Goal: Information Seeking & Learning: Learn about a topic

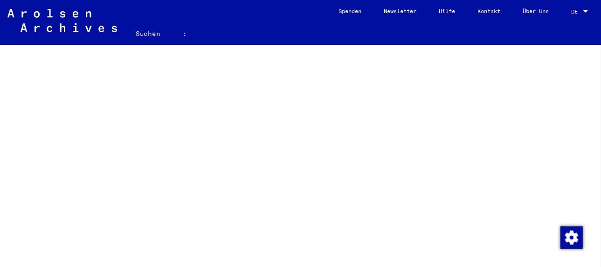
click at [141, 30] on font "Suchen" at bounding box center [148, 33] width 25 height 8
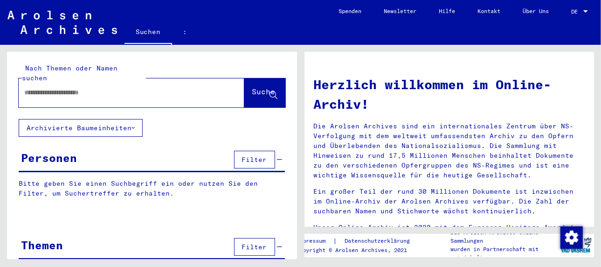
click at [108, 88] on input "text" at bounding box center [120, 93] width 192 height 10
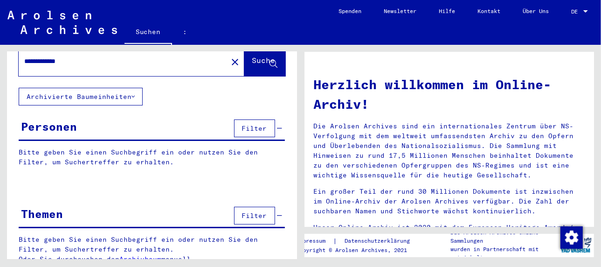
type input "**********"
click at [140, 255] on font "Archivbaum" at bounding box center [140, 259] width 42 height 8
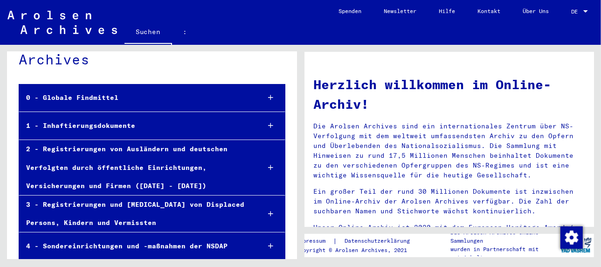
scroll to position [47, 0]
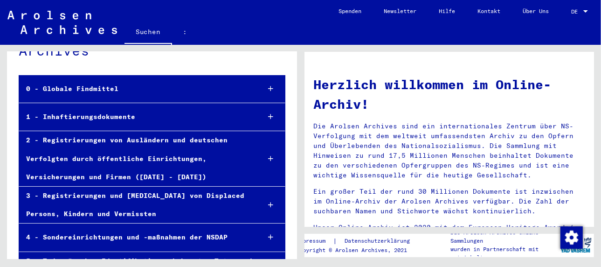
click at [100, 114] on font "1 - Inhaftierungsdokumente" at bounding box center [80, 116] width 109 height 8
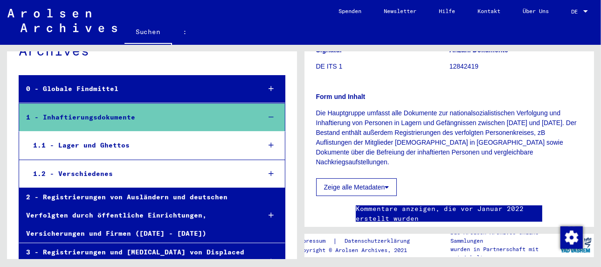
scroll to position [93, 0]
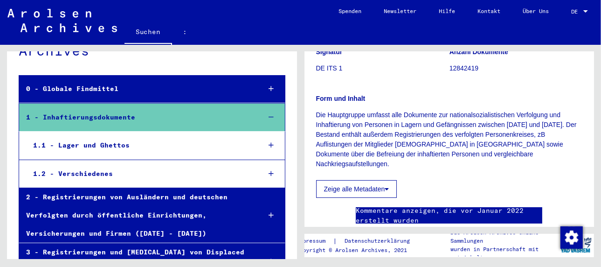
click at [385, 186] on icon at bounding box center [387, 189] width 4 height 7
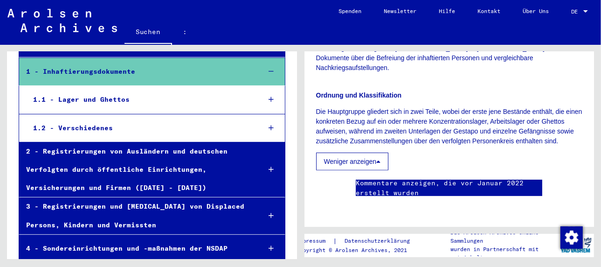
scroll to position [47, 0]
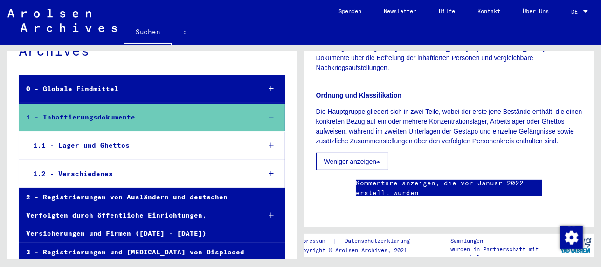
click at [87, 172] on font "1.2 - Verschiedenes" at bounding box center [73, 173] width 80 height 8
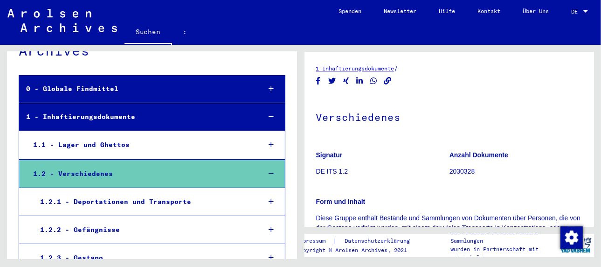
click at [349, 69] on font "1 Inhaftierungsdokumente" at bounding box center [355, 68] width 78 height 7
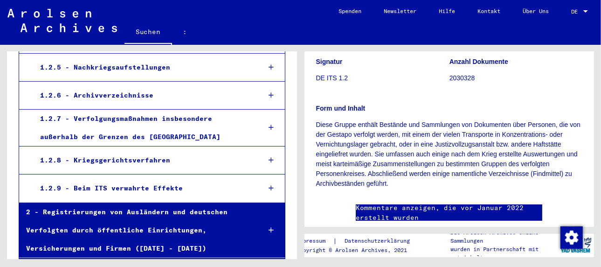
scroll to position [153, 0]
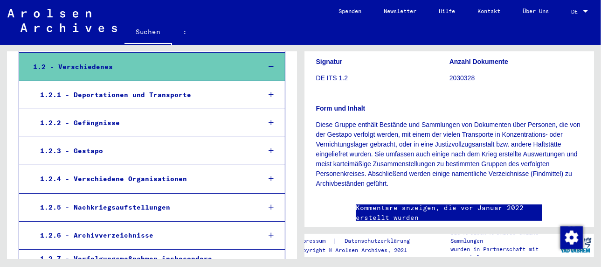
click at [99, 91] on font "1.2.1 - Deportationen und Transporte" at bounding box center [115, 94] width 151 height 8
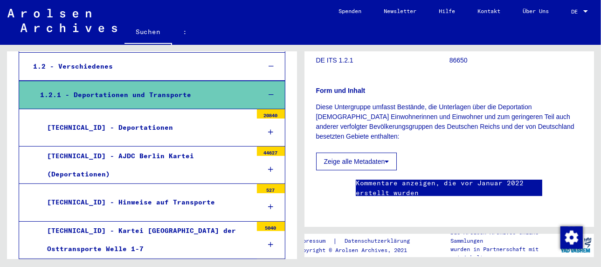
scroll to position [187, 0]
click at [387, 158] on icon at bounding box center [387, 161] width 4 height 7
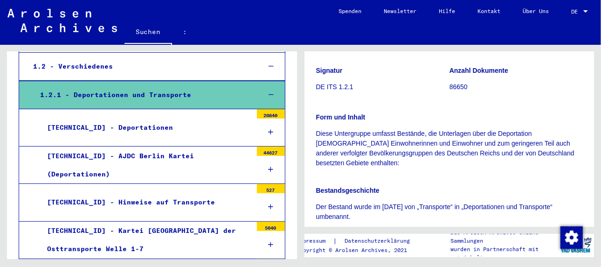
scroll to position [47, 0]
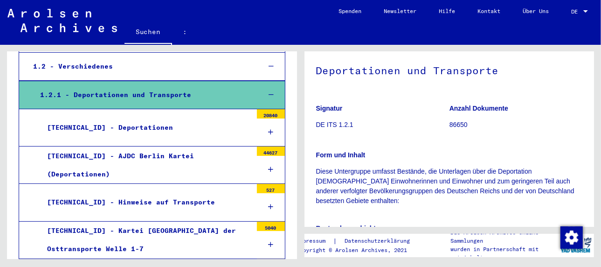
click at [110, 125] on font "[TECHNICAL_ID] - Deportationen" at bounding box center [110, 127] width 126 height 8
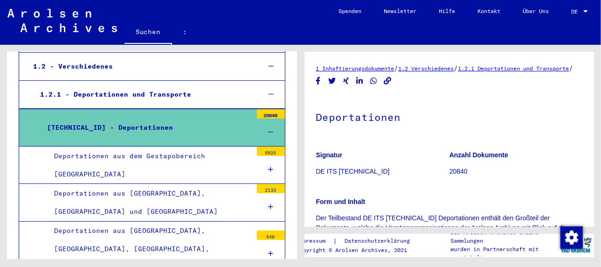
click at [338, 69] on font "1 Inhaftierungsdokumente" at bounding box center [355, 68] width 78 height 7
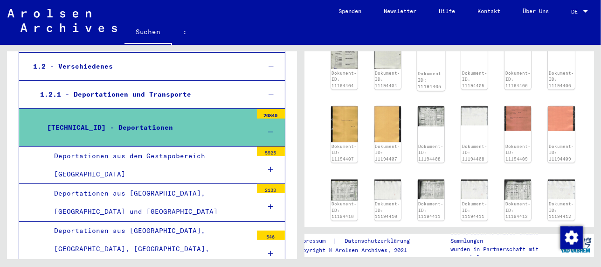
scroll to position [1026, 0]
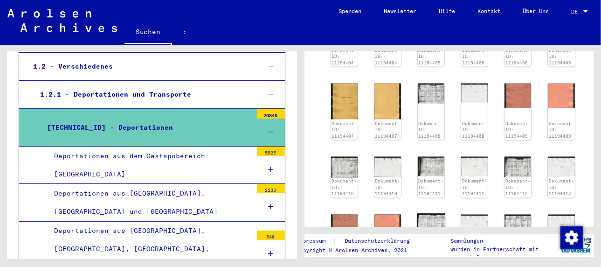
click at [428, 214] on img at bounding box center [431, 225] width 28 height 22
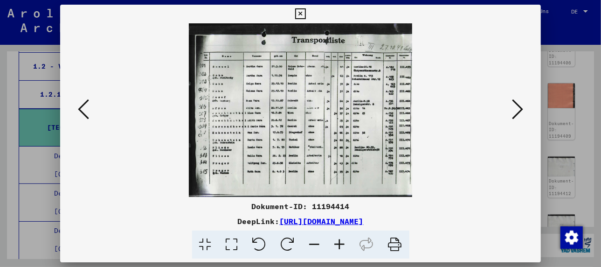
click at [340, 243] on icon at bounding box center [339, 244] width 25 height 28
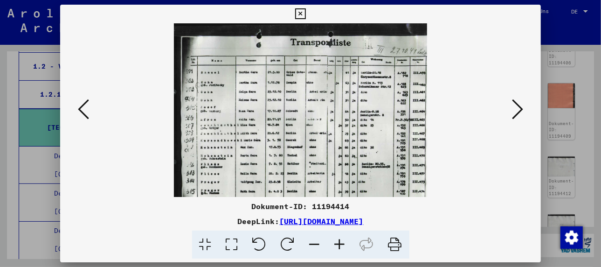
click at [340, 242] on icon at bounding box center [339, 244] width 25 height 28
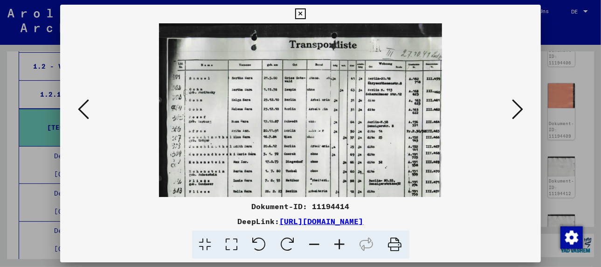
click at [340, 242] on icon at bounding box center [339, 244] width 25 height 28
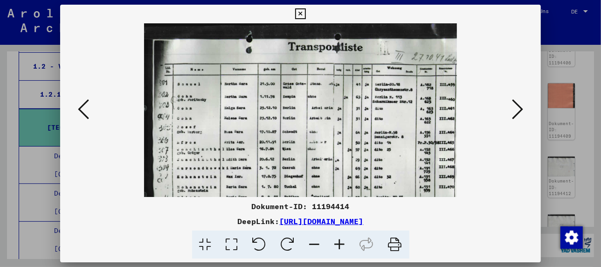
click at [340, 242] on icon at bounding box center [339, 244] width 25 height 28
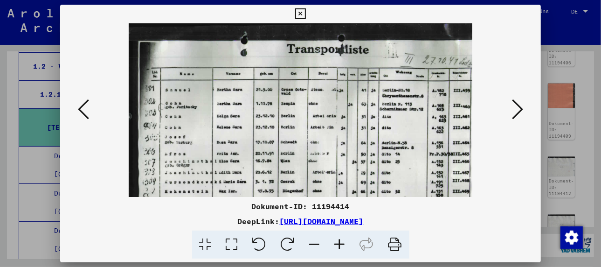
click at [340, 242] on icon at bounding box center [339, 244] width 25 height 28
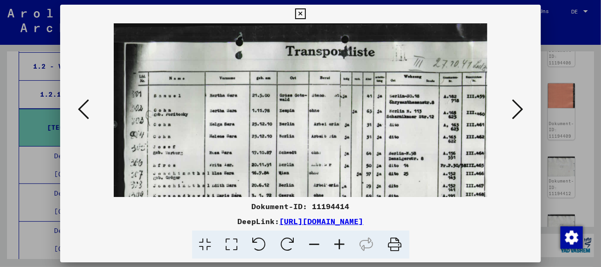
click at [340, 242] on icon at bounding box center [339, 244] width 25 height 28
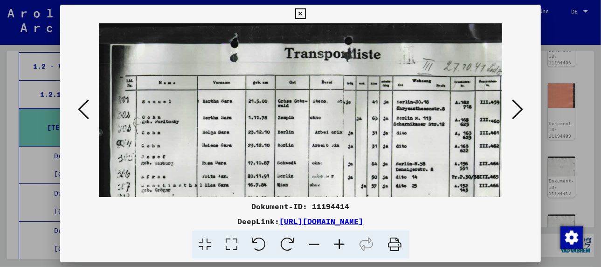
click at [340, 242] on icon at bounding box center [339, 244] width 25 height 28
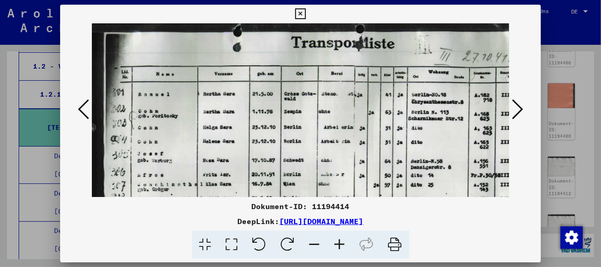
scroll to position [15, 0]
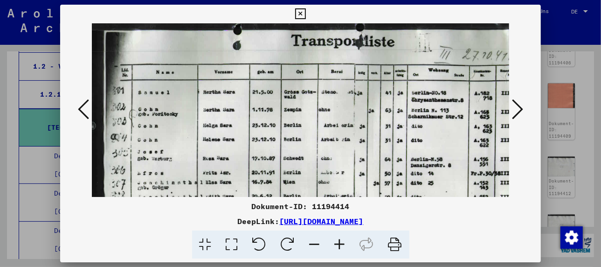
drag, startPoint x: 213, startPoint y: 150, endPoint x: 248, endPoint y: 134, distance: 38.4
click at [248, 134] on img at bounding box center [308, 176] width 433 height 337
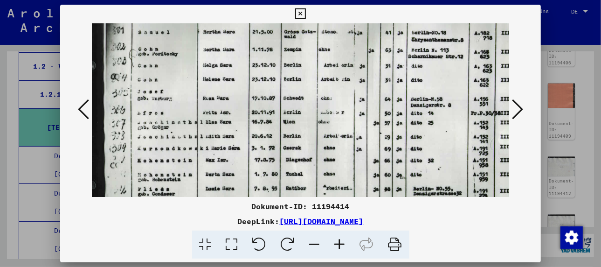
drag, startPoint x: 212, startPoint y: 169, endPoint x: 216, endPoint y: 106, distance: 63.1
click at [216, 106] on img at bounding box center [308, 116] width 433 height 337
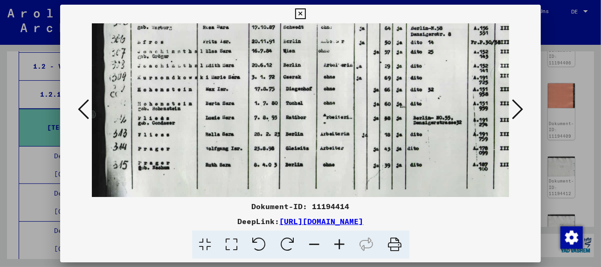
scroll to position [148, 0]
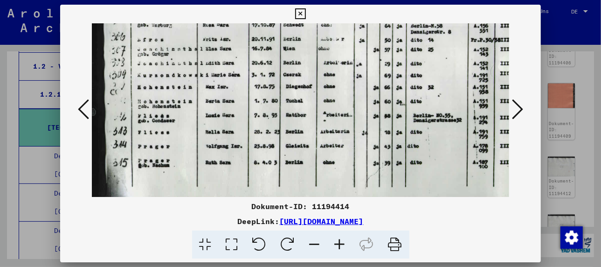
drag, startPoint x: 224, startPoint y: 169, endPoint x: 238, endPoint y: 95, distance: 75.8
click at [238, 95] on img at bounding box center [308, 43] width 433 height 337
click at [514, 100] on icon at bounding box center [517, 109] width 11 height 22
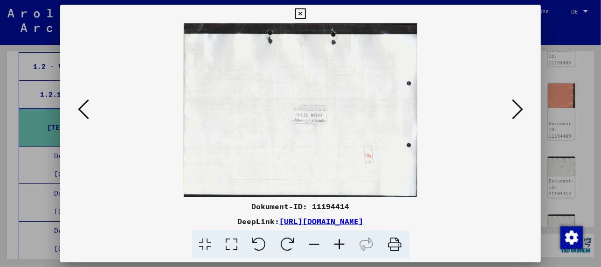
scroll to position [0, 0]
click at [87, 103] on icon at bounding box center [83, 109] width 11 height 22
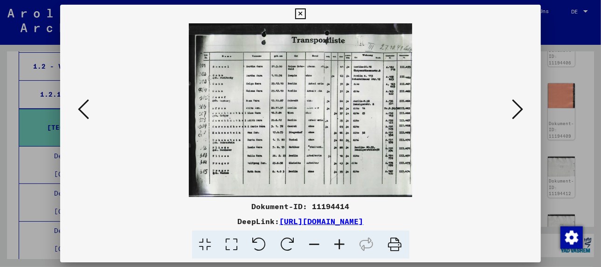
click at [340, 243] on icon at bounding box center [339, 244] width 25 height 28
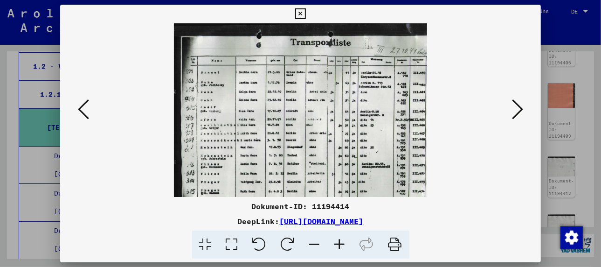
click at [340, 243] on icon at bounding box center [339, 244] width 25 height 28
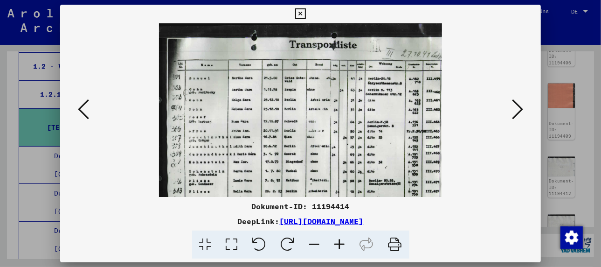
click at [340, 243] on icon at bounding box center [339, 244] width 25 height 28
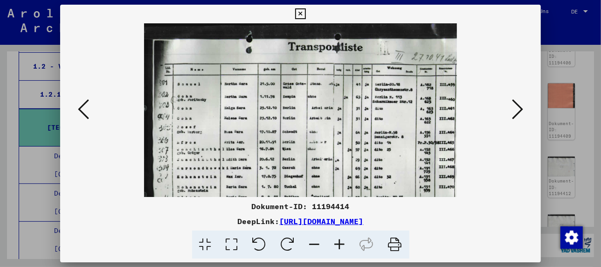
click at [340, 243] on icon at bounding box center [339, 244] width 25 height 28
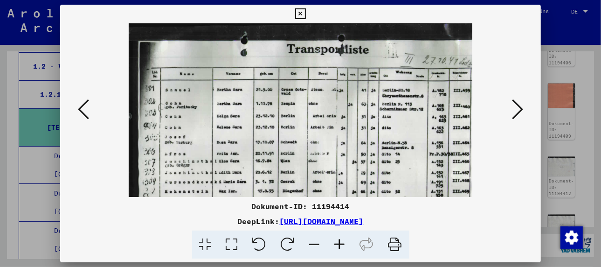
click at [340, 243] on icon at bounding box center [339, 244] width 25 height 28
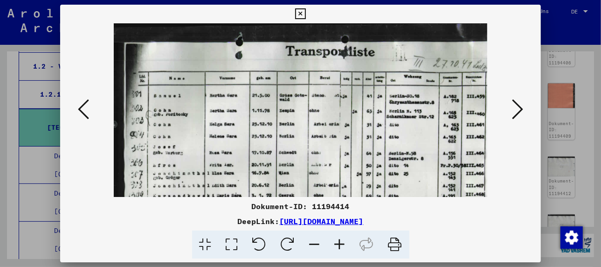
click at [340, 243] on icon at bounding box center [339, 244] width 25 height 28
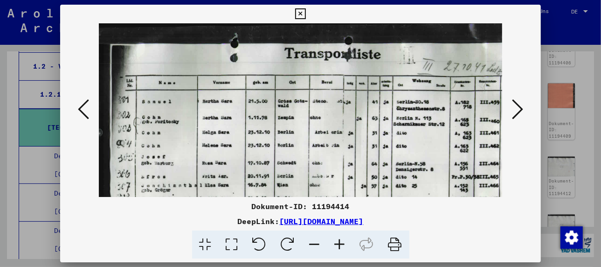
click at [340, 243] on icon at bounding box center [339, 244] width 25 height 28
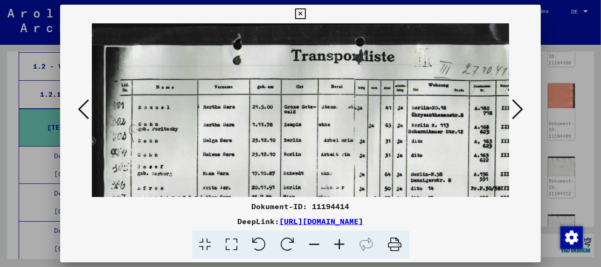
click at [339, 239] on icon at bounding box center [339, 244] width 25 height 28
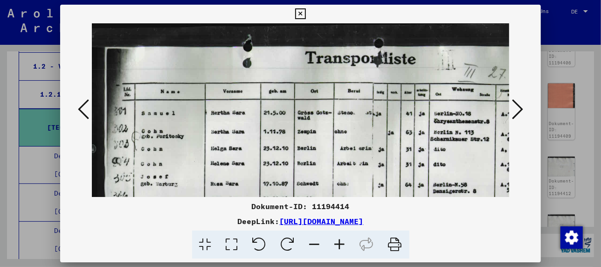
click at [339, 239] on icon at bounding box center [339, 244] width 25 height 28
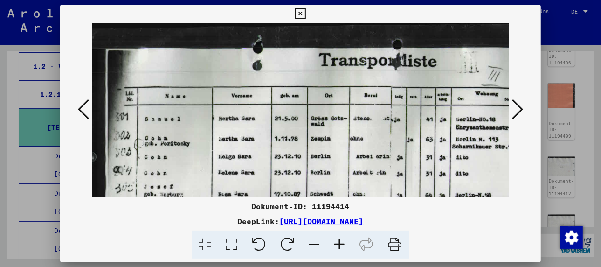
click at [315, 244] on icon at bounding box center [314, 244] width 25 height 28
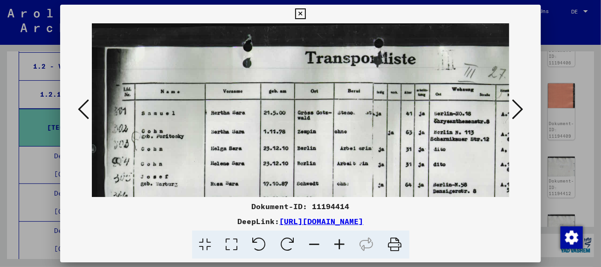
click at [315, 244] on icon at bounding box center [314, 244] width 25 height 28
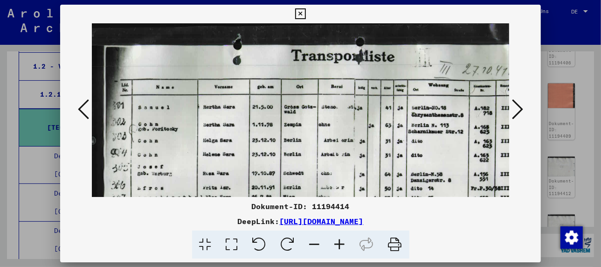
click at [315, 244] on icon at bounding box center [314, 244] width 25 height 28
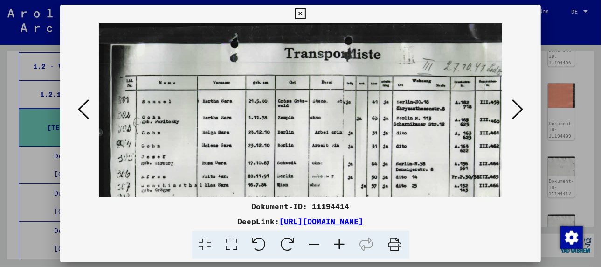
click at [315, 244] on icon at bounding box center [314, 244] width 25 height 28
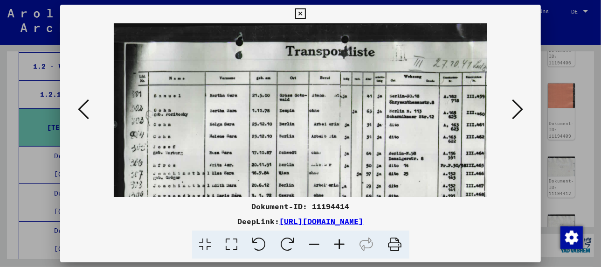
click at [315, 244] on icon at bounding box center [314, 244] width 25 height 28
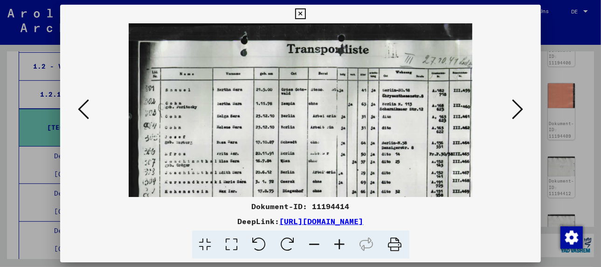
click at [315, 244] on icon at bounding box center [314, 244] width 25 height 28
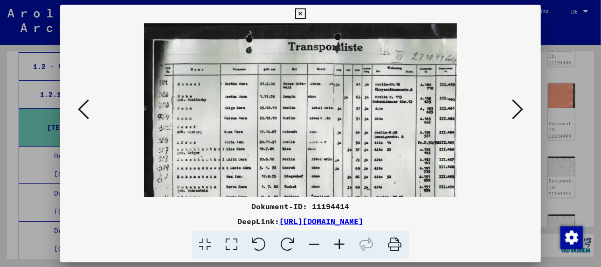
click at [315, 244] on icon at bounding box center [314, 244] width 25 height 28
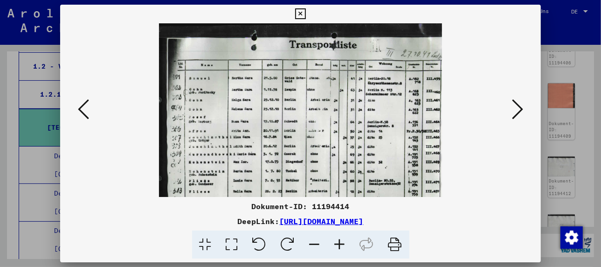
click at [315, 244] on icon at bounding box center [314, 244] width 25 height 28
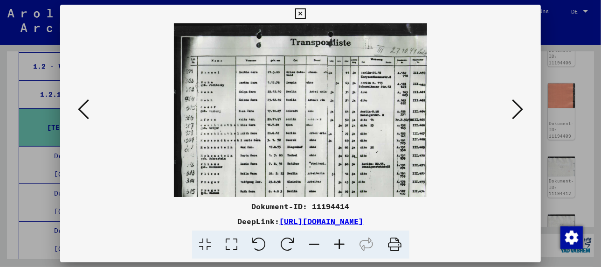
click at [520, 105] on icon at bounding box center [517, 109] width 11 height 22
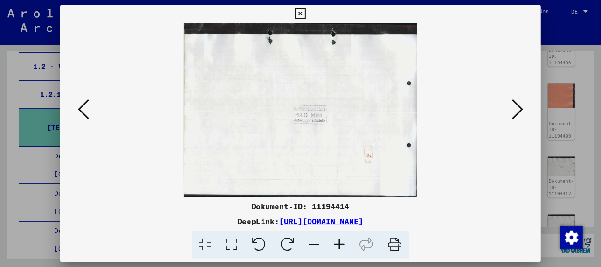
click at [520, 105] on icon at bounding box center [517, 109] width 11 height 22
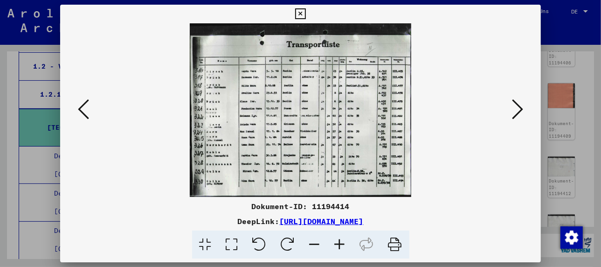
click at [516, 101] on icon at bounding box center [517, 109] width 11 height 22
